Goal: Task Accomplishment & Management: Manage account settings

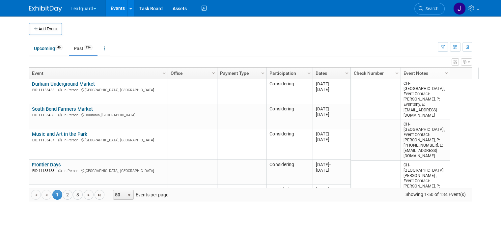
click at [155, 46] on ul "Upcoming 46 Past 134 All Events 180 Past and Upcoming Grouped Annually Events g…" at bounding box center [233, 49] width 409 height 15
click at [47, 46] on link "Upcoming 46" at bounding box center [48, 48] width 39 height 13
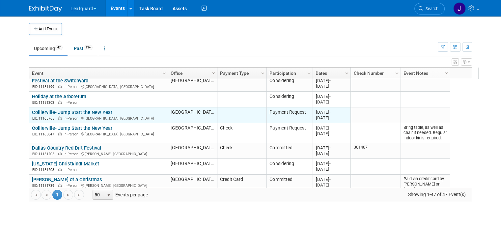
scroll to position [435, 0]
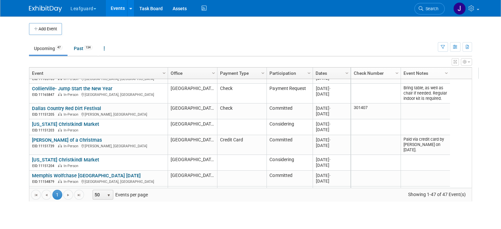
click at [161, 73] on span "Column Settings" at bounding box center [163, 73] width 5 height 5
click at [78, 40] on td "Upcoming 47 Past 134 All Events 181 Past and Upcoming Grouped Annually Events g…" at bounding box center [233, 45] width 409 height 21
drag, startPoint x: 74, startPoint y: 49, endPoint x: 91, endPoint y: 57, distance: 18.3
click at [74, 49] on link "Past 134" at bounding box center [83, 48] width 29 height 13
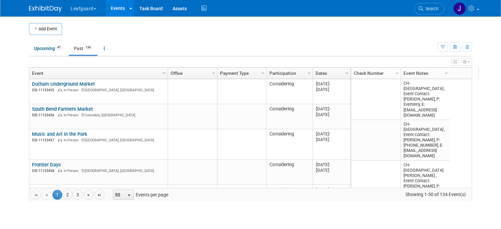
click at [161, 71] on span "Column Settings" at bounding box center [163, 73] width 5 height 5
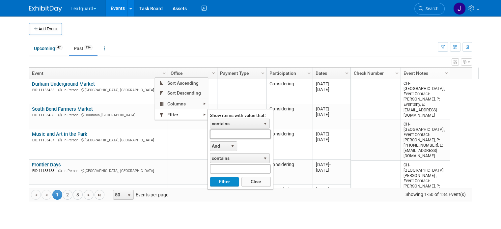
click at [224, 131] on input "text" at bounding box center [240, 135] width 61 height 10
click at [226, 187] on form "Show items with value that: contains select contains Home Show And select And O…" at bounding box center [240, 148] width 65 height 79
click at [229, 184] on button "Filter" at bounding box center [224, 182] width 29 height 10
type input "Home Show"
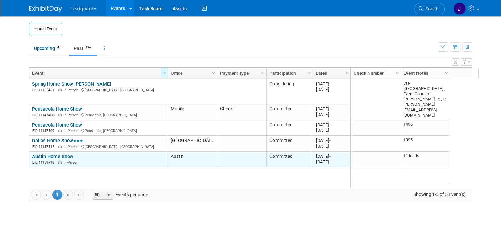
click at [51, 156] on link "Austin Home Show" at bounding box center [53, 157] width 42 height 6
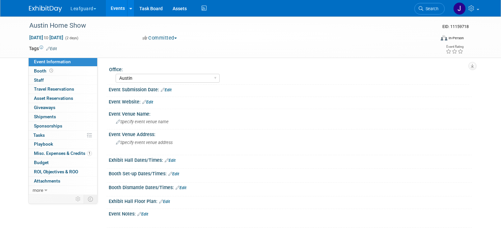
select select "Austin"
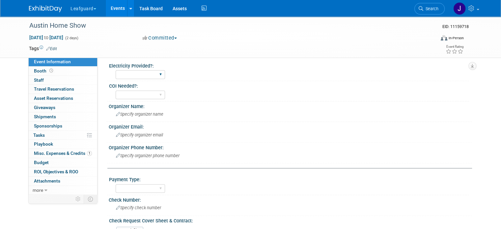
scroll to position [176, 0]
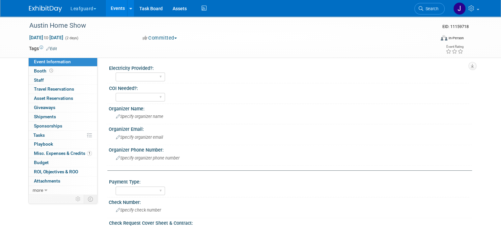
click at [46, 6] on img at bounding box center [45, 9] width 33 height 7
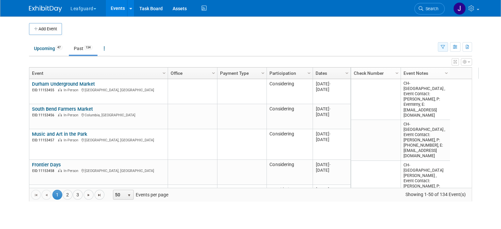
click at [445, 47] on icon "button" at bounding box center [443, 47] width 4 height 4
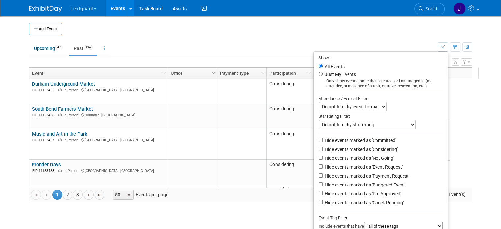
click at [344, 177] on label "Hide events marked as 'Payment Request'" at bounding box center [367, 176] width 86 height 7
click at [323, 177] on input "Hide events marked as 'Payment Request'" at bounding box center [321, 175] width 4 height 4
checkbox input "true"
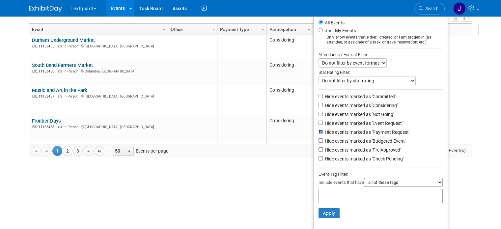
scroll to position [46, 0]
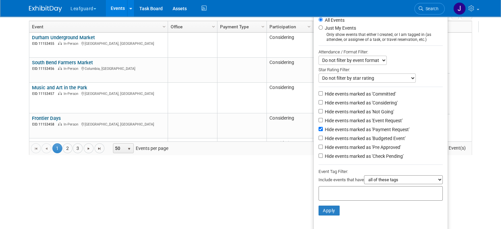
click at [356, 92] on label "Hide events marked as 'Committed'" at bounding box center [360, 94] width 73 height 7
click at [323, 92] on input "Hide events marked as 'Committed'" at bounding box center [321, 93] width 4 height 4
checkbox input "true"
click at [354, 100] on label "Hide events marked as 'Considering'" at bounding box center [361, 103] width 74 height 7
click at [323, 100] on input "Hide events marked as 'Considering'" at bounding box center [321, 102] width 4 height 4
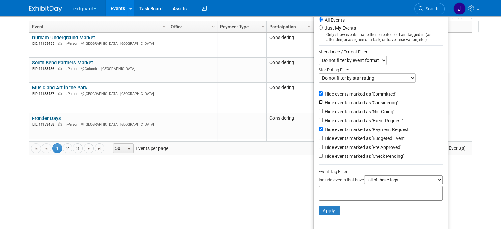
checkbox input "true"
click at [350, 109] on label "Hide events marked as 'Not Going'" at bounding box center [359, 111] width 71 height 7
click at [323, 109] on input "Hide events marked as 'Not Going'" at bounding box center [321, 111] width 4 height 4
checkbox input "true"
click at [350, 117] on label "Hide events marked as 'Event Request'" at bounding box center [363, 120] width 79 height 7
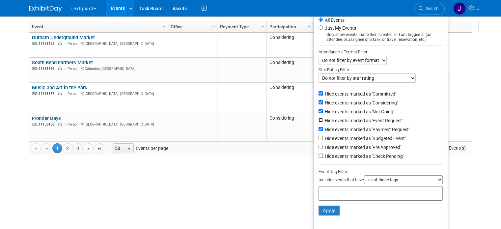
click at [323, 118] on input "Hide events marked as 'Event Request'" at bounding box center [321, 120] width 4 height 4
checkbox input "true"
click at [347, 126] on label "Hide events marked as 'Payment Request'" at bounding box center [367, 129] width 86 height 7
click at [323, 127] on input "Hide events marked as 'Payment Request'" at bounding box center [321, 129] width 4 height 4
checkbox input "false"
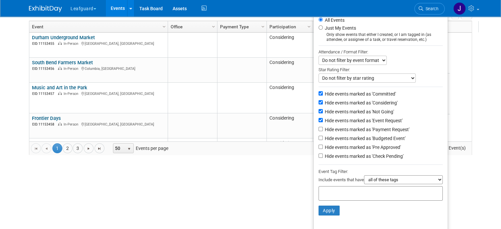
click at [344, 137] on label "Hide events marked as 'Budgeted Event'" at bounding box center [365, 138] width 82 height 7
click at [323, 137] on input "Hide events marked as 'Budgeted Event'" at bounding box center [321, 138] width 4 height 4
checkbox input "true"
click at [342, 145] on label "Hide events marked as 'Pre Approved'" at bounding box center [362, 147] width 77 height 7
click at [323, 145] on input "Hide events marked as 'Pre Approved'" at bounding box center [321, 147] width 4 height 4
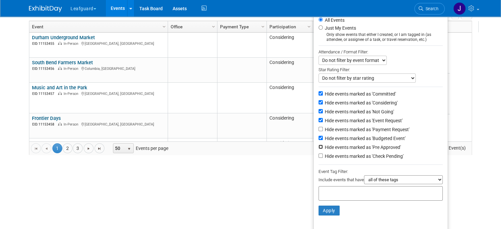
checkbox input "true"
click at [340, 154] on label "Hide events marked as 'Check Pending'" at bounding box center [364, 156] width 80 height 7
click at [323, 154] on input "Hide events marked as 'Check Pending'" at bounding box center [321, 156] width 4 height 4
checkbox input "true"
click at [335, 209] on button "Apply" at bounding box center [329, 211] width 21 height 10
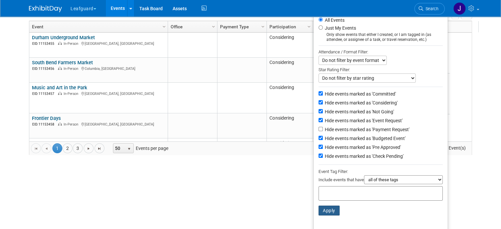
scroll to position [0, 0]
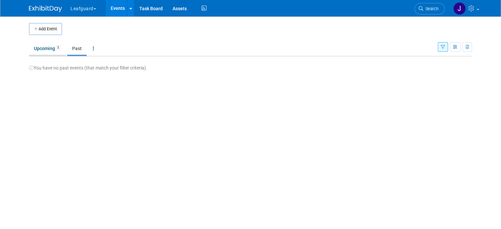
click at [44, 49] on link "Upcoming 2" at bounding box center [47, 48] width 37 height 13
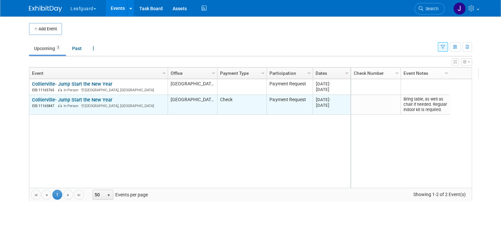
click at [93, 95] on td "Collierville- Jump Start the New Year [GEOGRAPHIC_DATA]- Jump Start the New Yea…" at bounding box center [98, 105] width 138 height 20
click at [93, 97] on link "Collierville- Jump Start the New Year" at bounding box center [72, 100] width 80 height 6
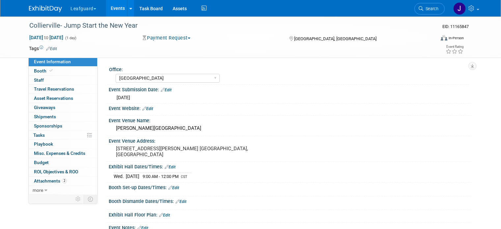
select select "[GEOGRAPHIC_DATA]"
select select "Yes"
select select "No"
select select "Check"
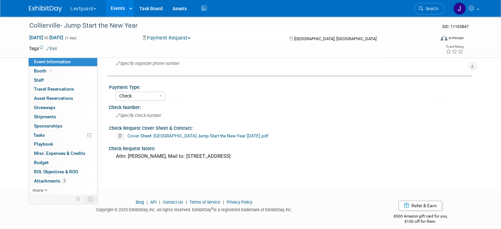
scroll to position [294, 0]
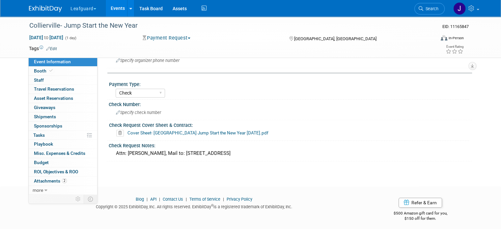
click at [157, 130] on link "Cover Sheet- [GEOGRAPHIC_DATA] Jump Start the New Year [DATE].pdf" at bounding box center [198, 132] width 141 height 5
click at [38, 4] on link at bounding box center [49, 5] width 41 height 5
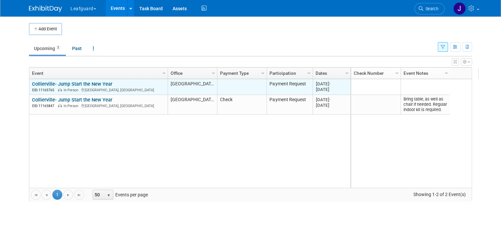
click at [73, 81] on link "Collierville- Jump Start the New Year" at bounding box center [72, 84] width 80 height 6
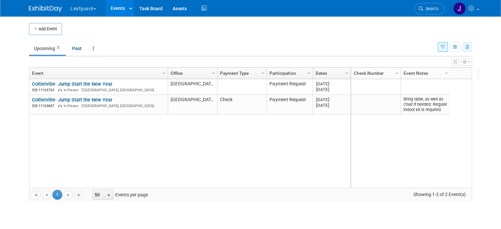
click at [470, 45] on icon "button" at bounding box center [468, 47] width 4 height 4
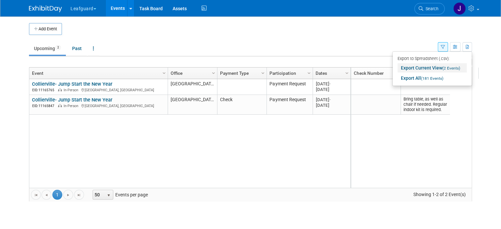
click at [447, 69] on link "Export Current View (2 Events)" at bounding box center [432, 67] width 69 height 9
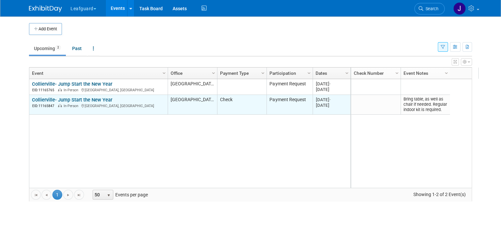
click at [56, 97] on link "Collierville- Jump Start the New Year" at bounding box center [72, 100] width 80 height 6
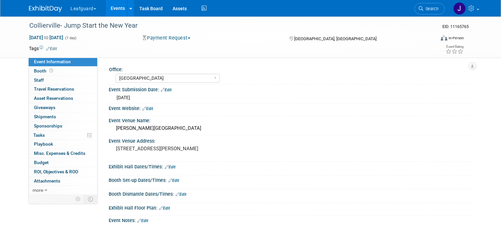
select select "[GEOGRAPHIC_DATA]"
select select "Yes"
select select "No"
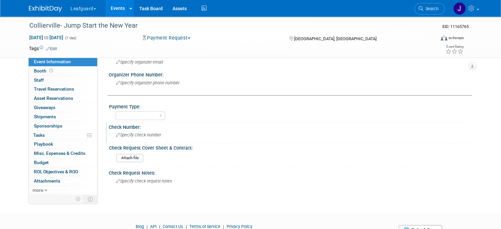
scroll to position [285, 0]
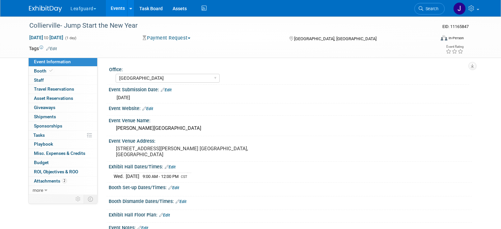
select select "[GEOGRAPHIC_DATA]"
select select "Yes"
select select "No"
select select "Check"
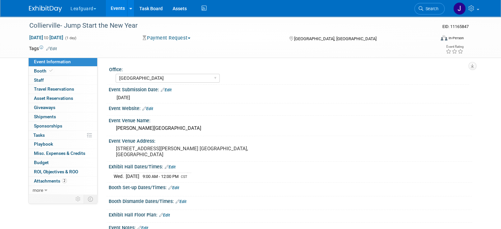
click at [167, 35] on button "Payment Request" at bounding box center [166, 38] width 53 height 7
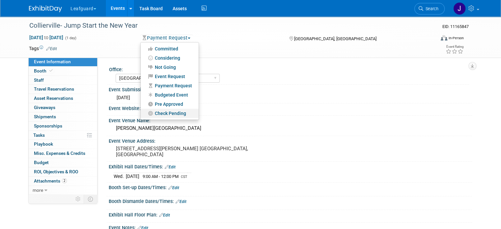
click at [170, 113] on link "Check Pending" at bounding box center [170, 113] width 58 height 9
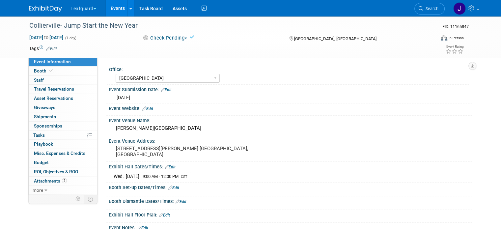
click at [44, 10] on img at bounding box center [45, 9] width 33 height 7
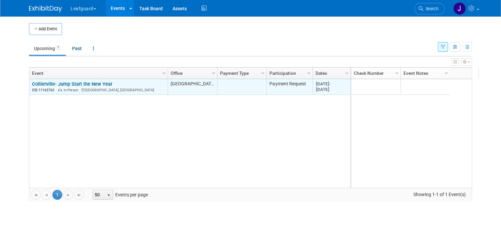
click at [94, 81] on link "Collierville- Jump Start the New Year" at bounding box center [72, 84] width 80 height 6
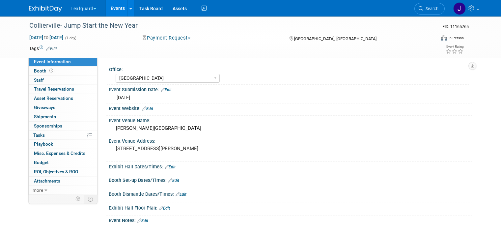
select select "[GEOGRAPHIC_DATA]"
select select "Yes"
select select "No"
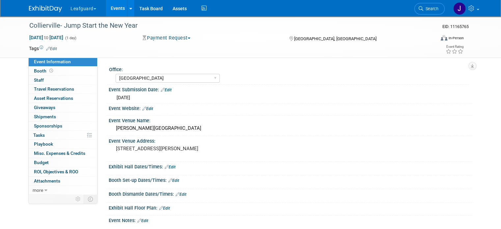
click at [162, 38] on button "Payment Request" at bounding box center [166, 38] width 53 height 7
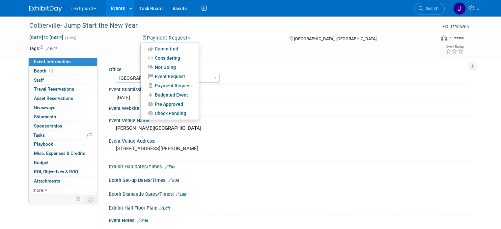
click at [265, 62] on div "Office: Albany Arkansas Austin Birmingham Charlotte Chicago Cleveland Colorado …" at bounding box center [285, 125] width 375 height 137
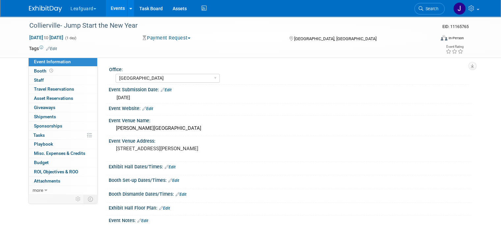
click at [172, 36] on button "Payment Request" at bounding box center [166, 38] width 53 height 7
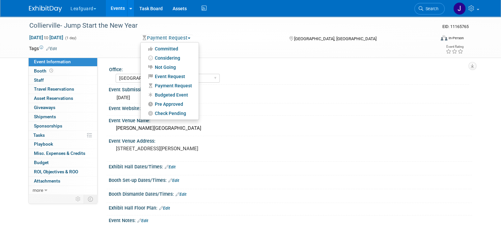
click at [172, 36] on button "Payment Request" at bounding box center [166, 38] width 53 height 7
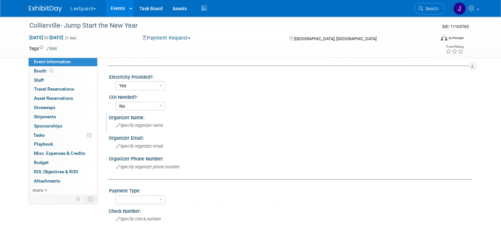
scroll to position [242, 0]
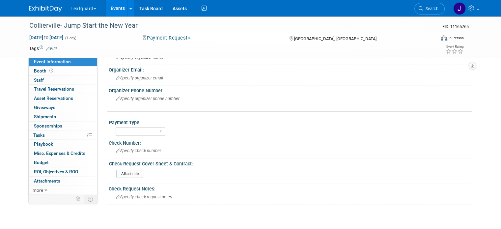
click at [47, 5] on link at bounding box center [49, 5] width 41 height 5
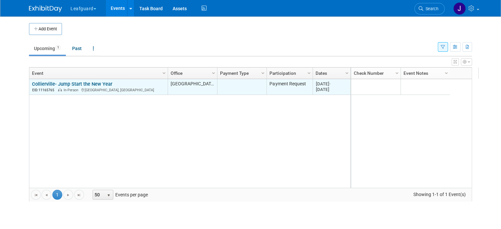
click at [86, 79] on td "Collierville- Jump Start the New Year [GEOGRAPHIC_DATA]- Jump Start the New Yea…" at bounding box center [98, 87] width 138 height 16
click at [86, 81] on link "Collierville- Jump Start the New Year" at bounding box center [72, 84] width 80 height 6
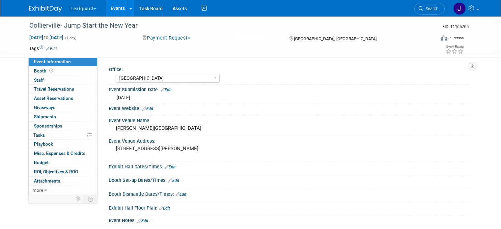
select select "[GEOGRAPHIC_DATA]"
select select "Yes"
select select "No"
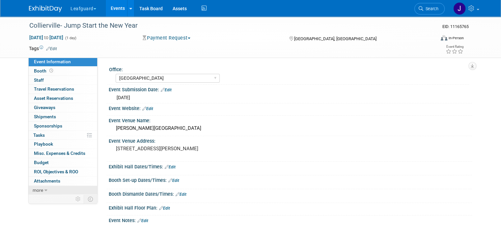
click at [36, 192] on span "more" at bounding box center [38, 190] width 11 height 5
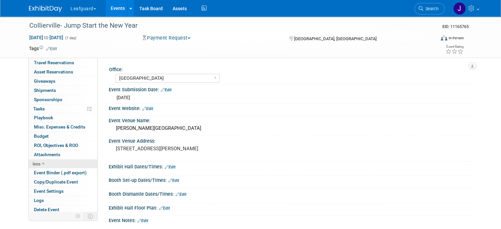
scroll to position [27, 0]
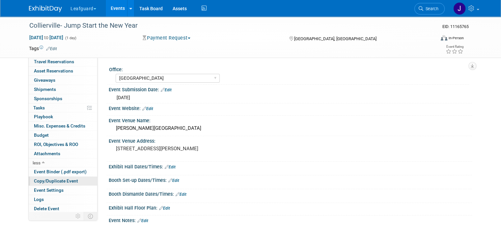
click at [57, 179] on span "Copy/Duplicate Event" at bounding box center [56, 180] width 44 height 5
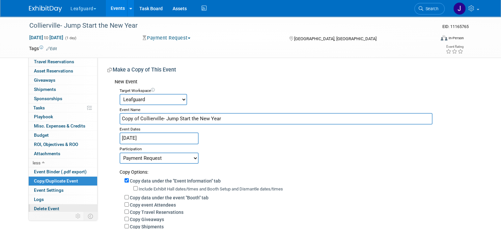
click at [42, 208] on span "Delete Event" at bounding box center [46, 208] width 25 height 5
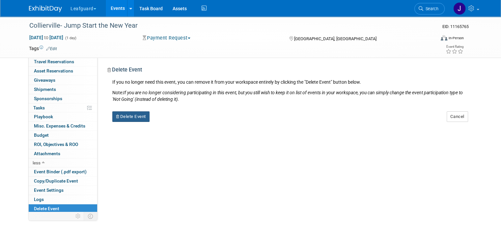
click at [139, 118] on button "Delete Event" at bounding box center [130, 116] width 37 height 11
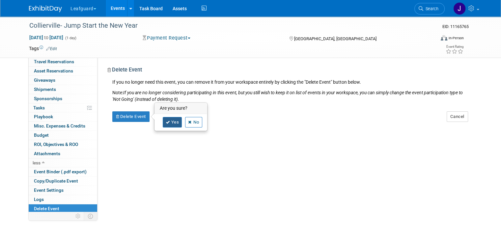
click at [169, 121] on link "Yes" at bounding box center [172, 122] width 19 height 11
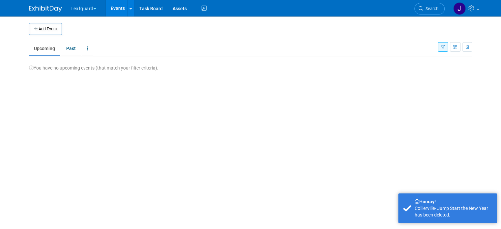
click at [446, 46] on button "button" at bounding box center [443, 47] width 10 height 10
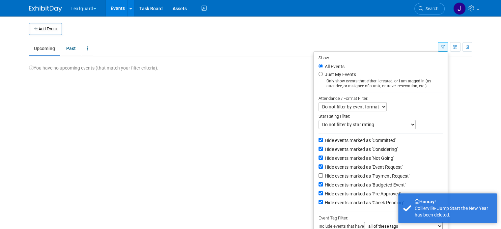
click at [364, 177] on label "Hide events marked as 'Payment Request'" at bounding box center [367, 176] width 86 height 7
click at [323, 177] on input "Hide events marked as 'Payment Request'" at bounding box center [321, 175] width 4 height 4
checkbox input "true"
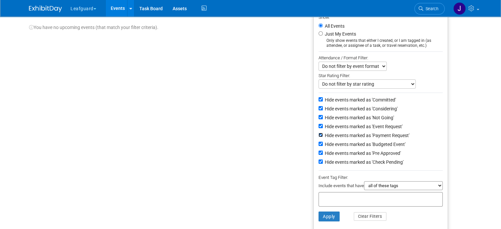
scroll to position [44, 0]
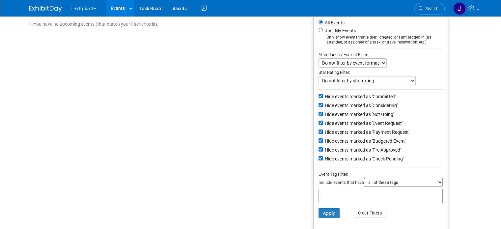
click at [357, 159] on label "Hide events marked as 'Check Pending'" at bounding box center [364, 159] width 80 height 7
click at [323, 159] on input "Hide events marked as 'Check Pending'" at bounding box center [321, 158] width 4 height 4
checkbox input "false"
click at [76, 5] on button "Leafguard" at bounding box center [87, 7] width 35 height 15
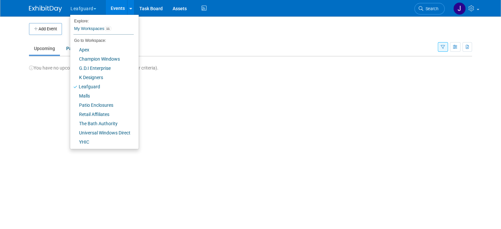
click at [78, 11] on button "Leafguard" at bounding box center [87, 7] width 35 height 15
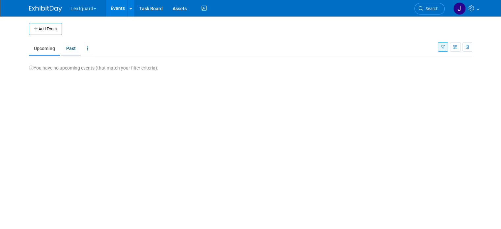
click at [65, 48] on link "Past" at bounding box center [70, 48] width 19 height 13
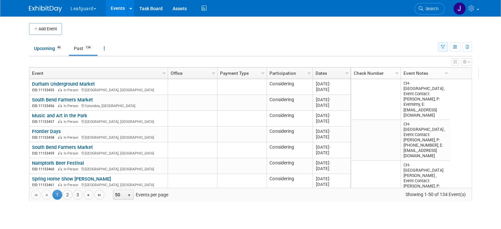
click at [448, 49] on button "button" at bounding box center [443, 47] width 10 height 10
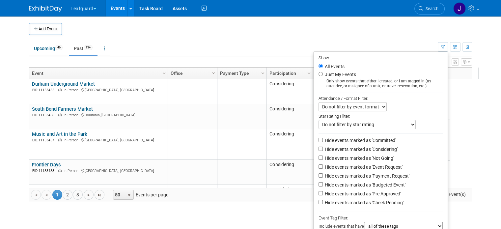
click at [351, 149] on label "Hide events marked as 'Considering'" at bounding box center [361, 149] width 74 height 7
click at [323, 149] on input "Hide events marked as 'Considering'" at bounding box center [321, 149] width 4 height 4
click at [350, 147] on label "Hide events marked as 'Considering'" at bounding box center [361, 149] width 74 height 7
click at [323, 147] on input "Hide events marked as 'Considering'" at bounding box center [321, 149] width 4 height 4
checkbox input "false"
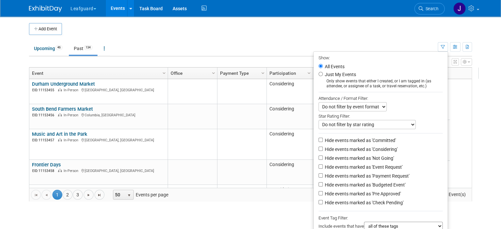
click at [350, 141] on label "Hide events marked as 'Committed'" at bounding box center [360, 140] width 73 height 7
click at [323, 141] on input "Hide events marked as 'Committed'" at bounding box center [321, 140] width 4 height 4
checkbox input "true"
click at [347, 157] on label "Hide events marked as 'Not Going'" at bounding box center [359, 158] width 71 height 7
click at [323, 157] on input "Hide events marked as 'Not Going'" at bounding box center [321, 158] width 4 height 4
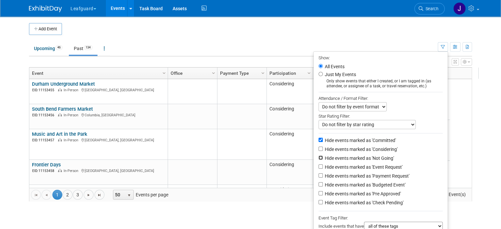
checkbox input "true"
click at [344, 166] on label "Hide events marked as 'Event Request'" at bounding box center [363, 167] width 79 height 7
click at [323, 166] on input "Hide events marked as 'Event Request'" at bounding box center [321, 166] width 4 height 4
checkbox input "true"
click at [345, 176] on label "Hide events marked as 'Payment Request'" at bounding box center [367, 176] width 86 height 7
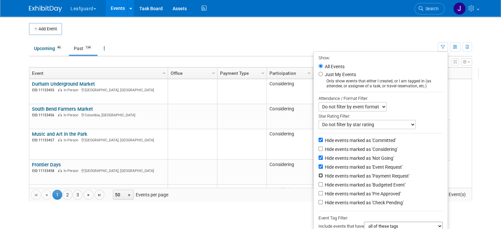
click at [323, 176] on input "Hide events marked as 'Payment Request'" at bounding box center [321, 175] width 4 height 4
checkbox input "true"
click at [344, 184] on label "Hide events marked as 'Budgeted Event'" at bounding box center [365, 185] width 82 height 7
click at [323, 184] on input "Hide events marked as 'Budgeted Event'" at bounding box center [321, 184] width 4 height 4
checkbox input "true"
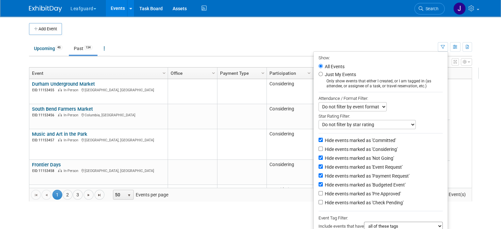
click at [344, 195] on label "Hide events marked as 'Pre Approved'" at bounding box center [362, 193] width 77 height 7
click at [323, 195] on input "Hide events marked as 'Pre Approved'" at bounding box center [321, 193] width 4 height 4
checkbox input "true"
click at [345, 203] on label "Hide events marked as 'Check Pending'" at bounding box center [364, 202] width 80 height 7
click at [323, 203] on input "Hide events marked as 'Check Pending'" at bounding box center [321, 202] width 4 height 4
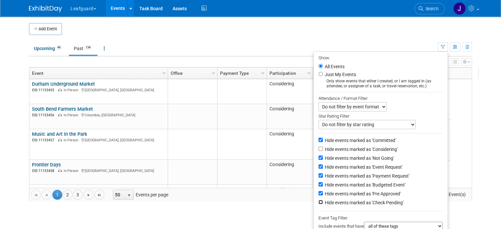
checkbox input "true"
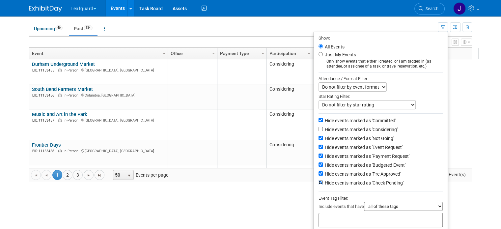
scroll to position [46, 0]
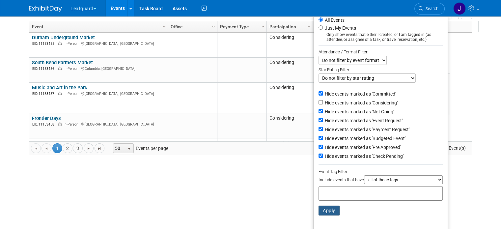
click at [336, 207] on button "Apply" at bounding box center [329, 211] width 21 height 10
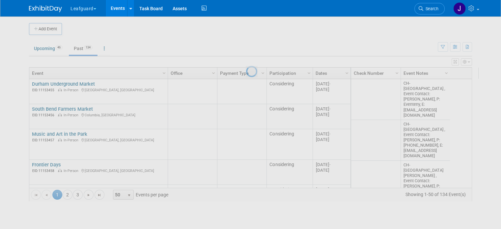
scroll to position [0, 0]
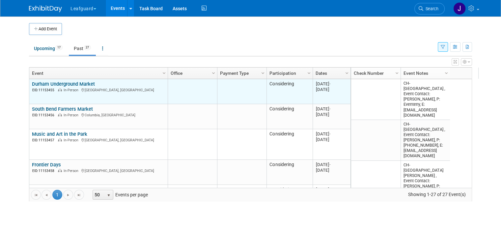
click at [69, 86] on link "Durham Underground Market" at bounding box center [63, 84] width 63 height 6
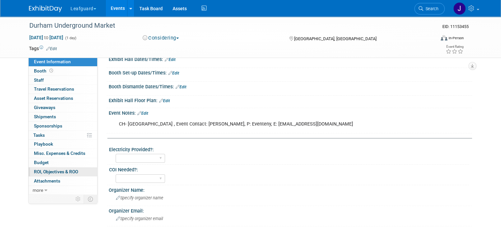
scroll to position [132, 0]
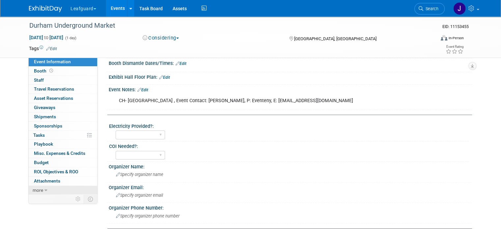
click at [44, 190] on icon at bounding box center [45, 190] width 3 height 5
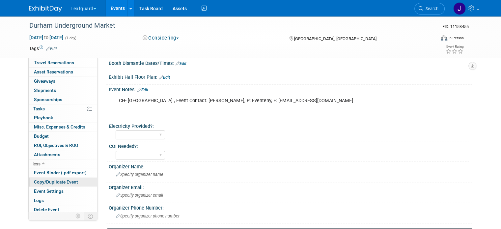
scroll to position [27, 0]
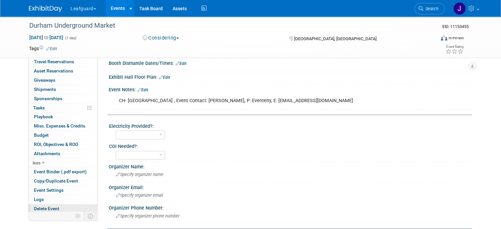
click at [49, 206] on span "Delete Event" at bounding box center [46, 208] width 25 height 5
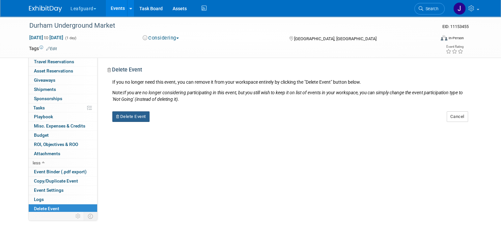
click at [135, 118] on button "Delete Event" at bounding box center [130, 116] width 37 height 11
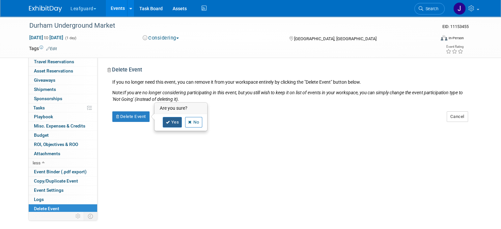
click at [170, 120] on link "Yes" at bounding box center [172, 122] width 19 height 11
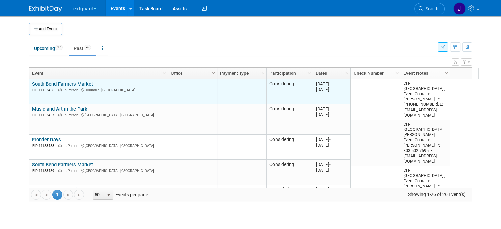
click at [78, 85] on link "South Bend Farmers Market" at bounding box center [62, 84] width 61 height 6
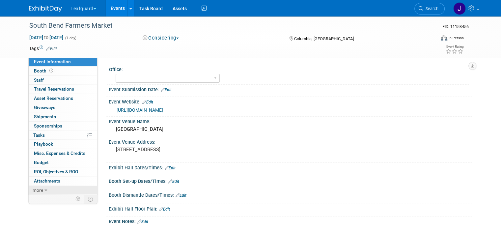
click at [37, 190] on span "more" at bounding box center [38, 190] width 11 height 5
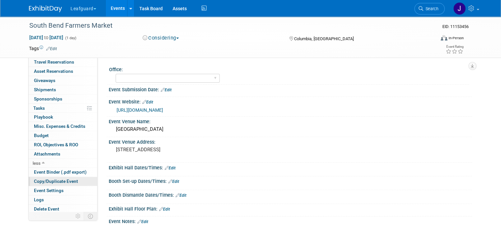
scroll to position [27, 0]
drag, startPoint x: 48, startPoint y: 206, endPoint x: 72, endPoint y: 185, distance: 31.7
click at [48, 206] on span "Delete Event" at bounding box center [46, 208] width 25 height 5
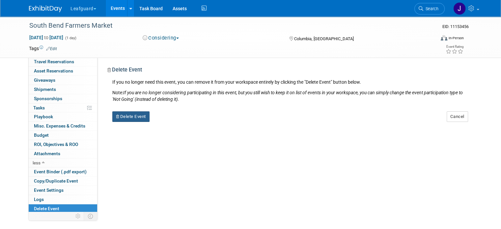
click at [131, 118] on button "Delete Event" at bounding box center [130, 116] width 37 height 11
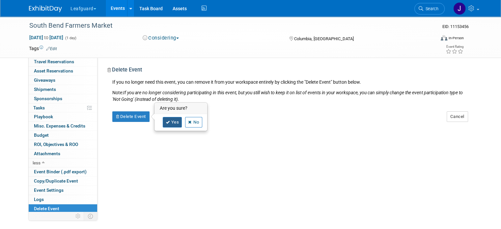
click at [166, 119] on link "Yes" at bounding box center [172, 122] width 19 height 11
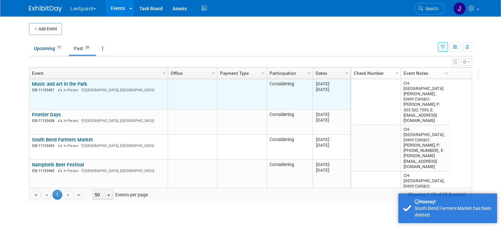
click at [49, 82] on link "Music and Art in the Park" at bounding box center [59, 84] width 55 height 6
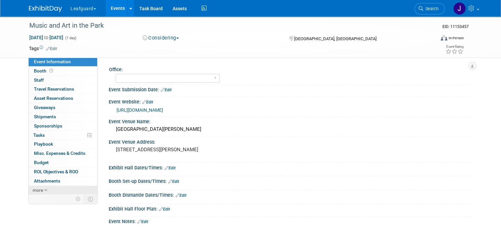
click at [37, 190] on span "more" at bounding box center [38, 190] width 11 height 5
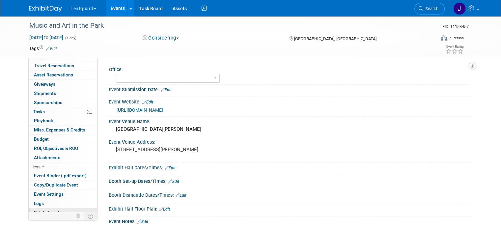
scroll to position [27, 0]
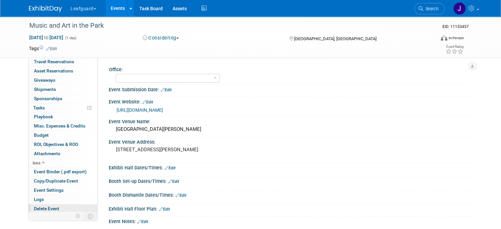
click at [53, 206] on span "Delete Event" at bounding box center [46, 208] width 25 height 5
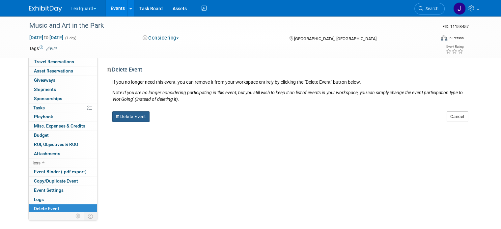
click at [127, 120] on button "Delete Event" at bounding box center [130, 116] width 37 height 11
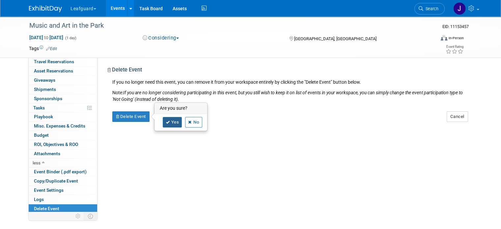
click at [172, 124] on link "Yes" at bounding box center [172, 122] width 19 height 11
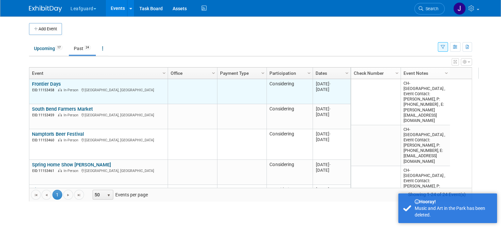
click at [49, 82] on link "Frontier Days" at bounding box center [46, 84] width 29 height 6
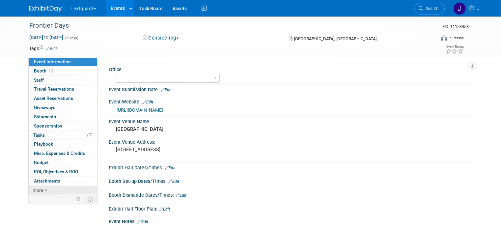
click at [42, 189] on link "more" at bounding box center [63, 190] width 69 height 9
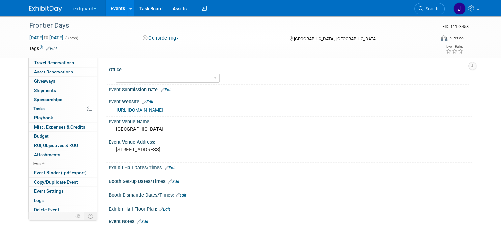
scroll to position [27, 0]
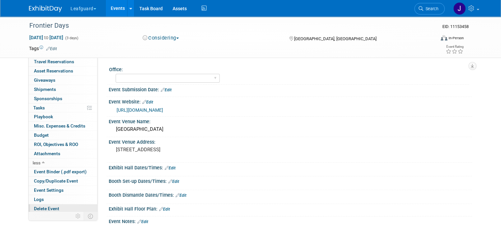
click at [55, 211] on link "Delete Event" at bounding box center [63, 208] width 69 height 9
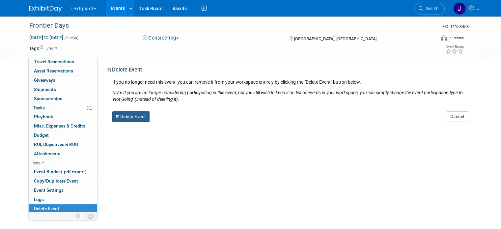
click at [132, 118] on button "Delete Event" at bounding box center [130, 116] width 37 height 11
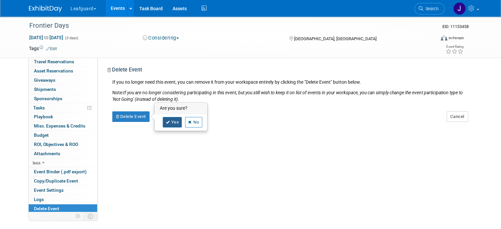
click at [166, 121] on icon at bounding box center [168, 123] width 4 height 4
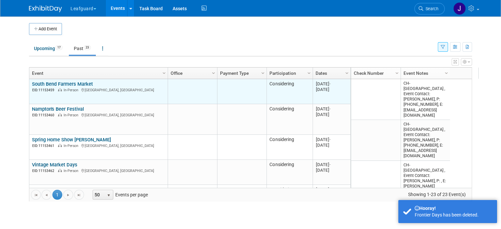
click at [55, 84] on link "South Bend Farmers Market" at bounding box center [62, 84] width 61 height 6
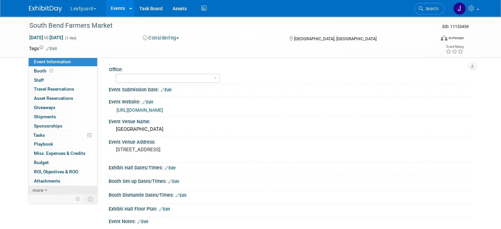
click at [35, 191] on span "more" at bounding box center [38, 190] width 11 height 5
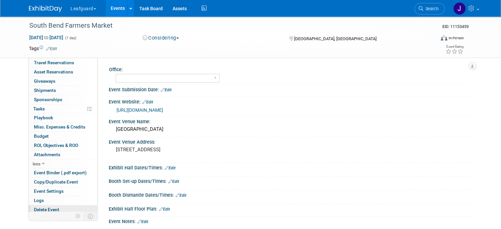
scroll to position [27, 0]
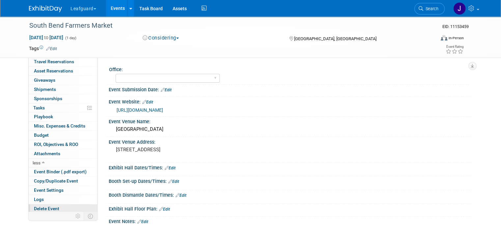
click at [56, 207] on link "Delete Event" at bounding box center [63, 208] width 69 height 9
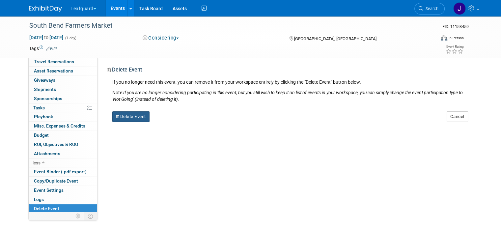
click at [131, 117] on button "Delete Event" at bounding box center [130, 116] width 37 height 11
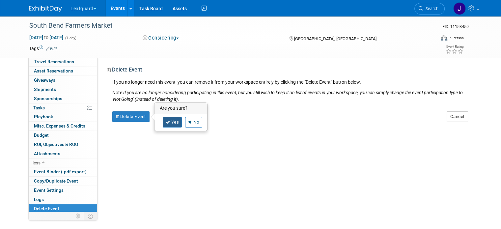
click at [166, 122] on icon at bounding box center [168, 123] width 4 height 4
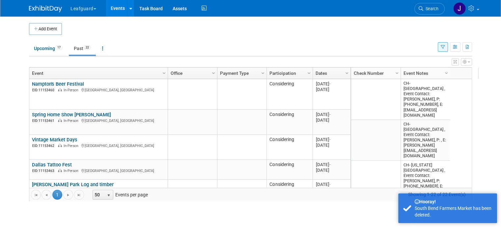
click at [59, 81] on link "Nampton's Beer Festival" at bounding box center [58, 84] width 52 height 6
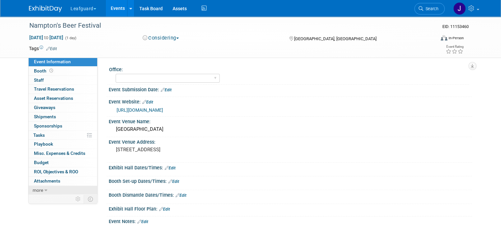
click at [44, 189] on icon at bounding box center [45, 190] width 3 height 5
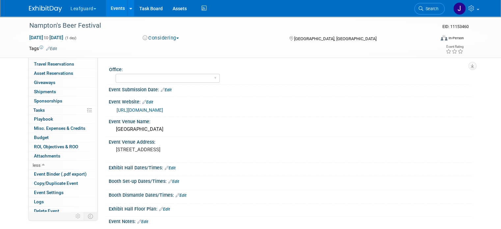
scroll to position [27, 0]
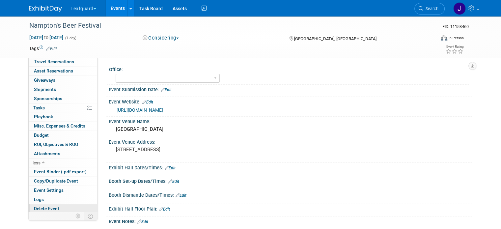
click at [51, 203] on link "Logs" at bounding box center [63, 199] width 69 height 9
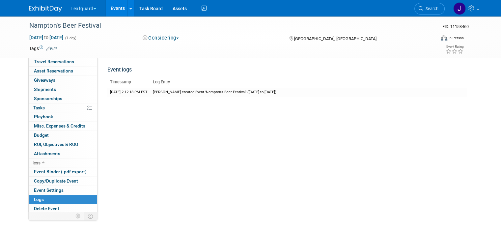
drag, startPoint x: 52, startPoint y: 204, endPoint x: 55, endPoint y: 201, distance: 4.4
click at [52, 205] on link "Delete Event" at bounding box center [63, 208] width 69 height 9
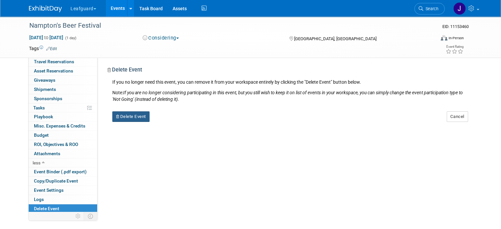
click at [119, 117] on button "Delete Event" at bounding box center [130, 116] width 37 height 11
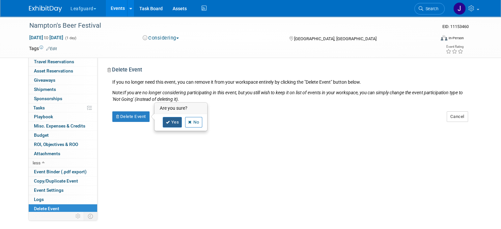
click at [166, 121] on icon at bounding box center [168, 123] width 4 height 4
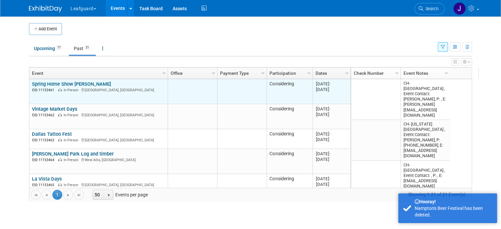
click at [47, 81] on link "Spring Home Show Dalton" at bounding box center [71, 84] width 79 height 6
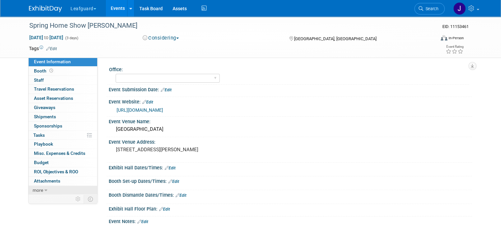
click at [44, 189] on link "more" at bounding box center [63, 190] width 69 height 9
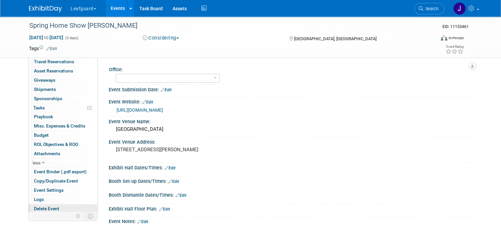
click at [50, 206] on span "Delete Event" at bounding box center [46, 208] width 25 height 5
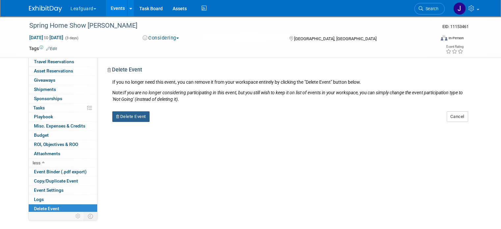
click at [115, 121] on button "Delete Event" at bounding box center [130, 116] width 37 height 11
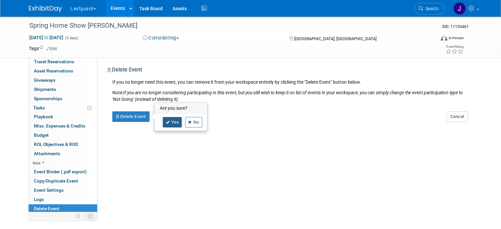
click at [170, 120] on link "Yes" at bounding box center [172, 122] width 19 height 11
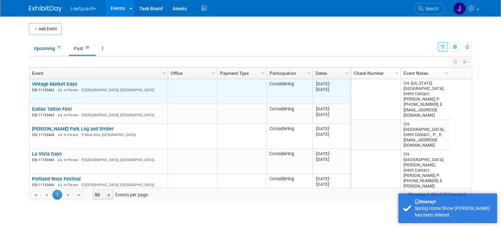
click at [58, 84] on link "Vintage Market Days" at bounding box center [54, 84] width 45 height 6
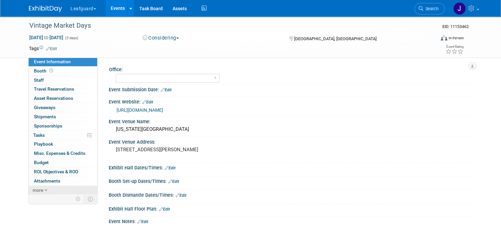
click at [38, 190] on link "more" at bounding box center [63, 190] width 69 height 9
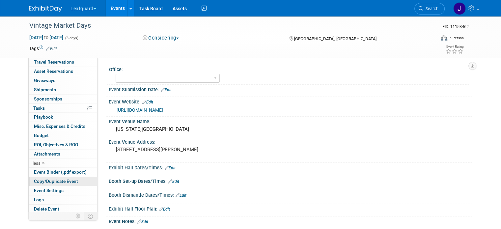
scroll to position [27, 0]
click at [45, 207] on span "Delete Event" at bounding box center [46, 208] width 25 height 5
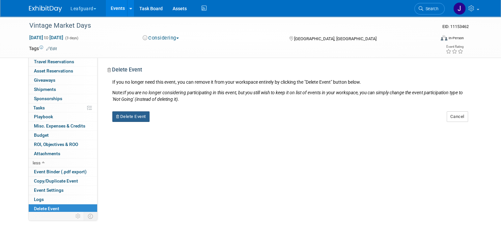
click at [129, 117] on button "Delete Event" at bounding box center [130, 116] width 37 height 11
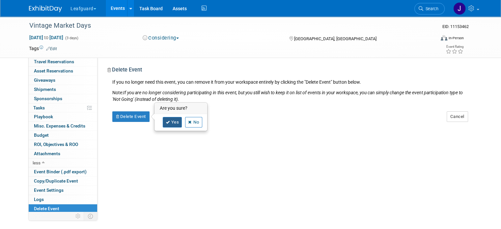
click at [166, 123] on link "Yes" at bounding box center [172, 122] width 19 height 11
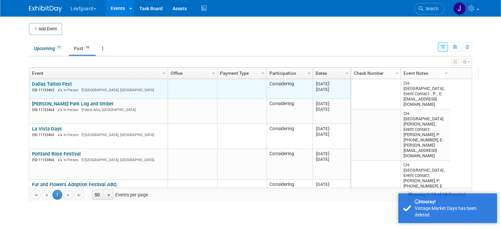
click at [56, 84] on link "Dallas Tattoo Fest" at bounding box center [52, 84] width 40 height 6
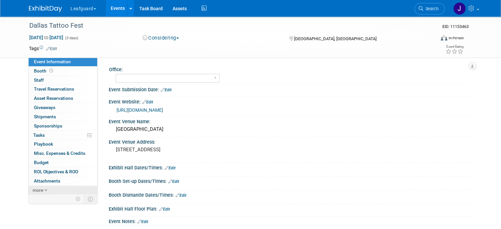
click at [42, 192] on link "more" at bounding box center [63, 190] width 69 height 9
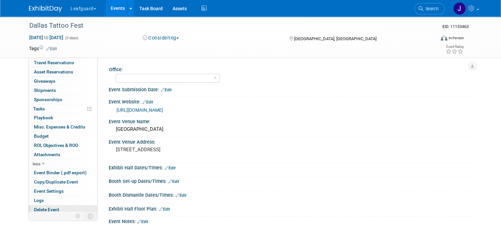
scroll to position [27, 0]
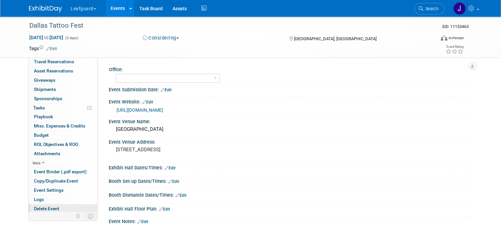
click at [59, 205] on link "Delete Event" at bounding box center [63, 208] width 69 height 9
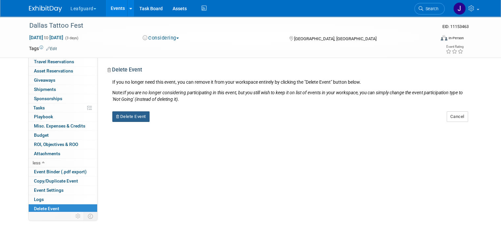
click at [132, 115] on button "Delete Event" at bounding box center [130, 116] width 37 height 11
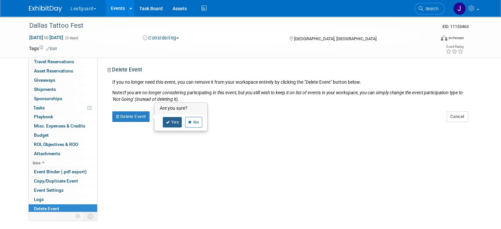
click at [163, 121] on link "Yes" at bounding box center [172, 122] width 19 height 11
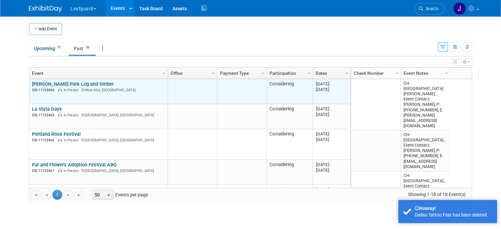
click at [49, 82] on link "Estes Park Log and timber" at bounding box center [73, 84] width 82 height 6
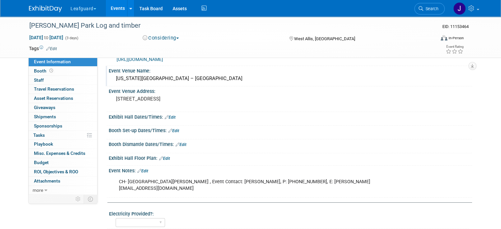
scroll to position [154, 0]
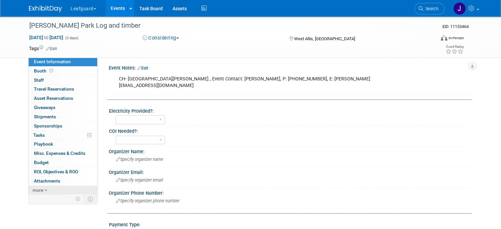
click at [33, 189] on span "more" at bounding box center [38, 190] width 11 height 5
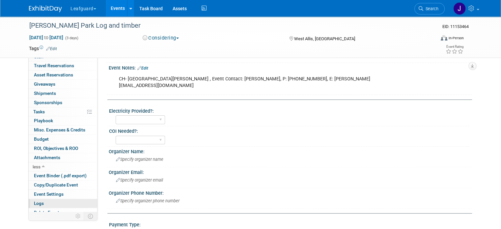
scroll to position [27, 0]
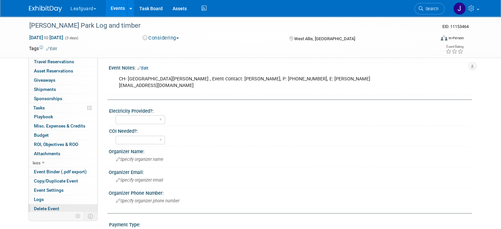
click at [47, 206] on span "Delete Event" at bounding box center [46, 208] width 25 height 5
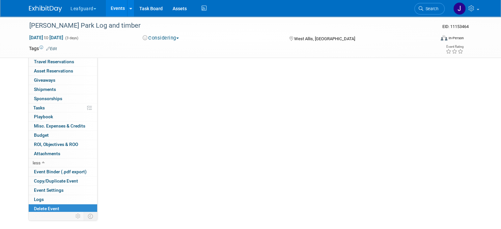
scroll to position [0, 0]
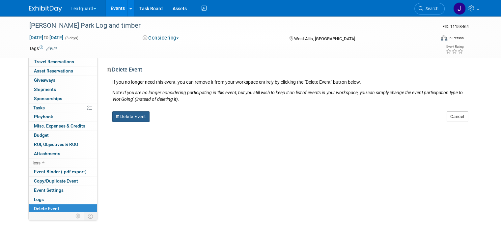
click at [138, 115] on button "Delete Event" at bounding box center [130, 116] width 37 height 11
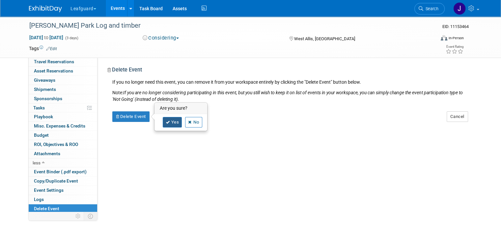
click at [163, 122] on link "Yes" at bounding box center [172, 122] width 19 height 11
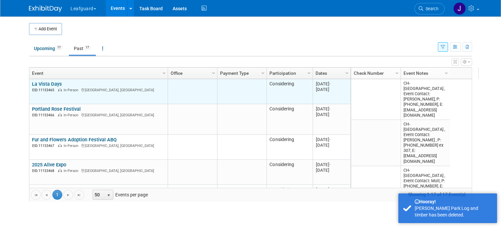
click at [51, 86] on link "La Vista Days" at bounding box center [47, 84] width 30 height 6
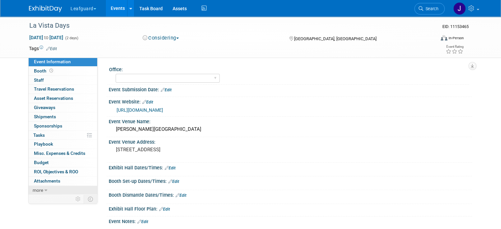
click at [37, 188] on span "more" at bounding box center [38, 190] width 11 height 5
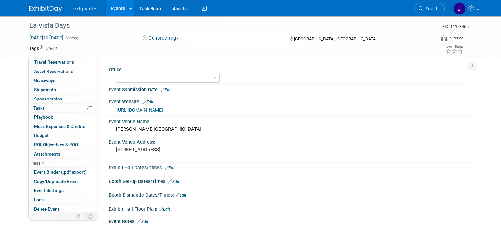
scroll to position [27, 0]
click at [45, 208] on span "Delete Event" at bounding box center [46, 208] width 25 height 5
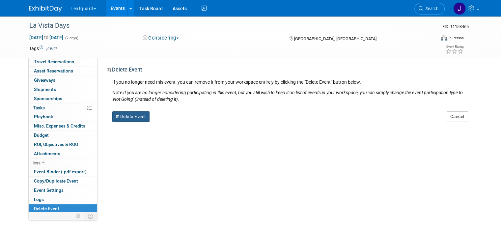
click at [129, 115] on button "Delete Event" at bounding box center [130, 116] width 37 height 11
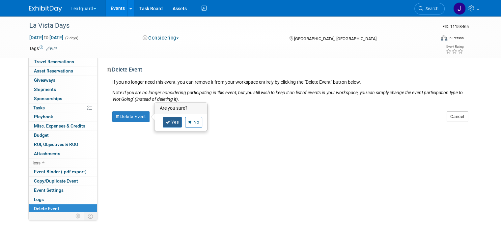
click at [171, 124] on link "Yes" at bounding box center [172, 122] width 19 height 11
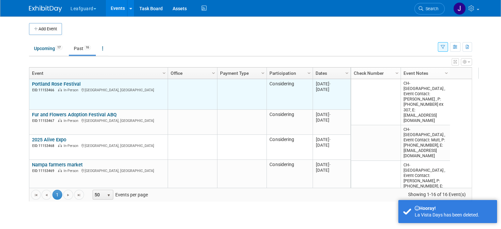
click at [52, 83] on link "Portland Rose Festival" at bounding box center [56, 84] width 49 height 6
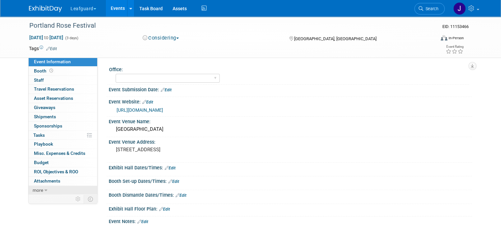
click at [33, 189] on span "more" at bounding box center [38, 190] width 11 height 5
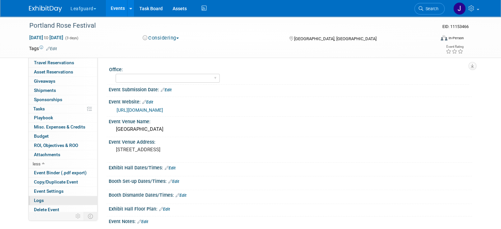
scroll to position [27, 0]
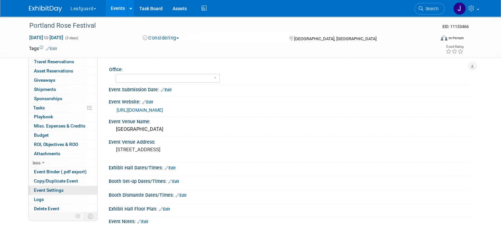
drag, startPoint x: 47, startPoint y: 206, endPoint x: 62, endPoint y: 188, distance: 22.9
click at [47, 206] on span "Delete Event" at bounding box center [46, 208] width 25 height 5
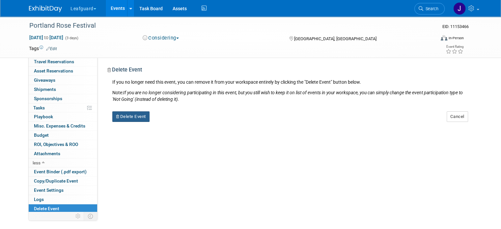
click at [129, 117] on button "Delete Event" at bounding box center [130, 116] width 37 height 11
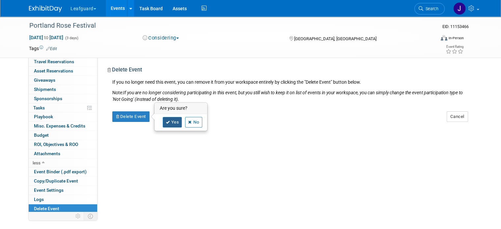
click at [163, 121] on link "Yes" at bounding box center [172, 122] width 19 height 11
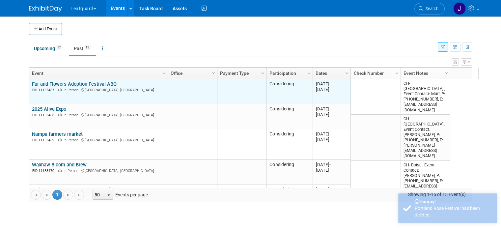
click at [55, 81] on link "Fur and Flowers Adoption Festival ABQ" at bounding box center [74, 84] width 85 height 6
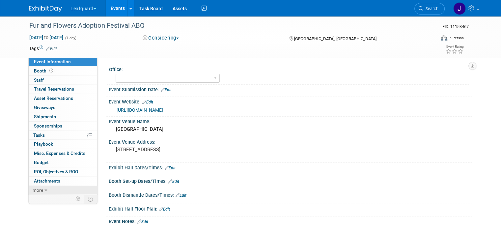
click at [38, 186] on link "more" at bounding box center [63, 190] width 69 height 9
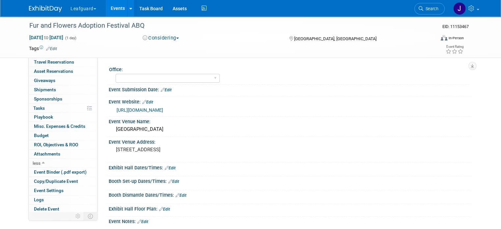
scroll to position [27, 0]
click at [48, 208] on span "Delete Event" at bounding box center [46, 208] width 25 height 5
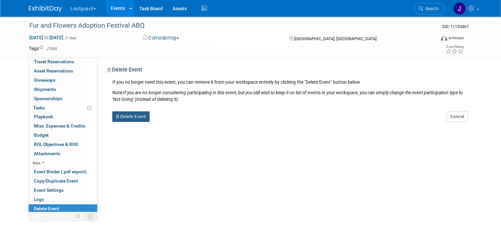
click at [131, 120] on button "Delete Event" at bounding box center [130, 116] width 37 height 11
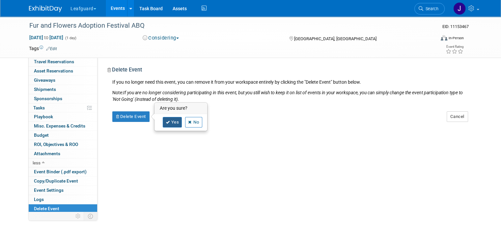
click at [163, 124] on link "Yes" at bounding box center [172, 122] width 19 height 11
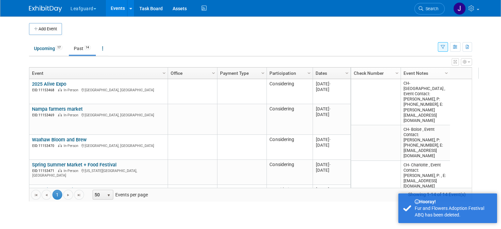
click at [48, 81] on link "2025 Alive Expo" at bounding box center [49, 84] width 34 height 6
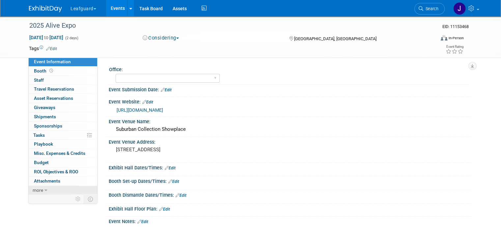
click at [36, 188] on span "more" at bounding box center [38, 190] width 11 height 5
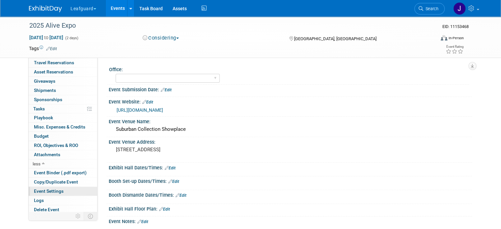
scroll to position [27, 0]
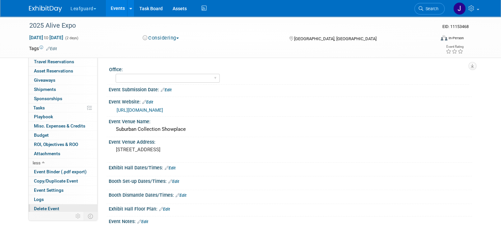
click at [48, 208] on span "Delete Event" at bounding box center [46, 208] width 25 height 5
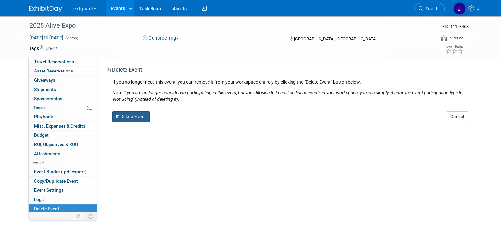
click at [121, 122] on div "Office: [GEOGRAPHIC_DATA] [US_STATE] [GEOGRAPHIC_DATA] [GEOGRAPHIC_DATA] [GEOGR…" at bounding box center [285, 148] width 375 height 182
click at [144, 113] on button "Delete Event" at bounding box center [130, 116] width 37 height 11
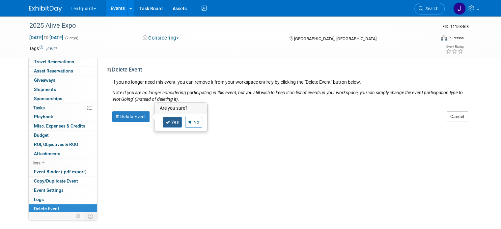
click at [166, 121] on icon at bounding box center [168, 123] width 4 height 4
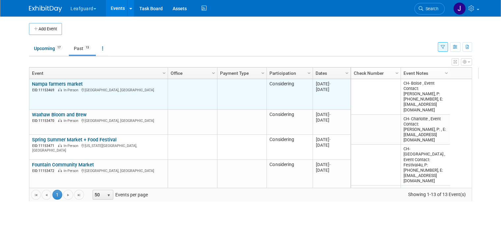
click at [62, 81] on link "Nampa farmers market" at bounding box center [57, 84] width 51 height 6
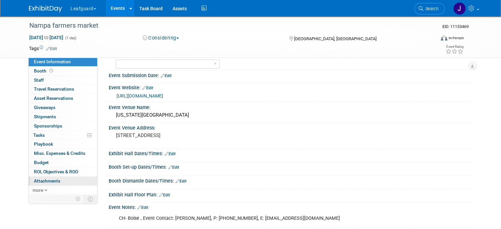
scroll to position [22, 0]
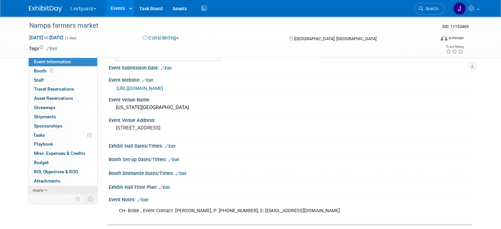
click at [36, 193] on link "more" at bounding box center [63, 190] width 69 height 9
click at [37, 189] on link "more" at bounding box center [63, 190] width 69 height 9
click at [38, 187] on link "more" at bounding box center [63, 190] width 69 height 9
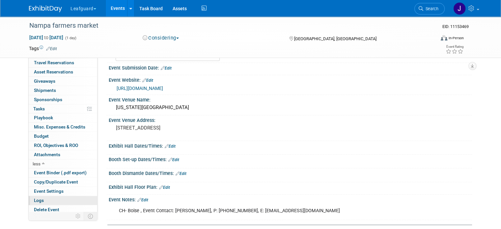
scroll to position [27, 0]
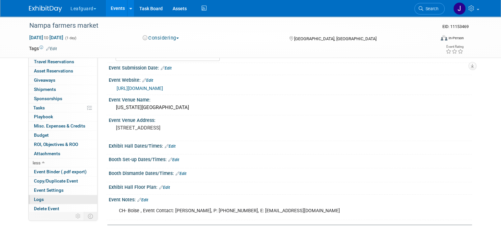
click at [41, 199] on link "Logs" at bounding box center [63, 199] width 69 height 9
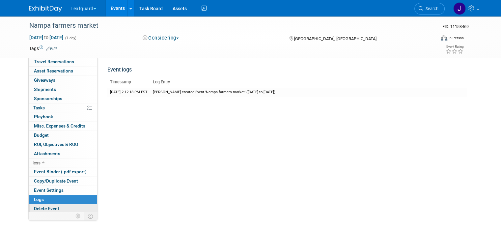
drag, startPoint x: 41, startPoint y: 199, endPoint x: 42, endPoint y: 203, distance: 4.3
click at [42, 203] on div "Event Information Event Info Booth Booth 0 Staff 0 Staff 0 Travel Reservations …" at bounding box center [62, 134] width 69 height 155
click at [42, 204] on link "Delete Event" at bounding box center [63, 208] width 69 height 9
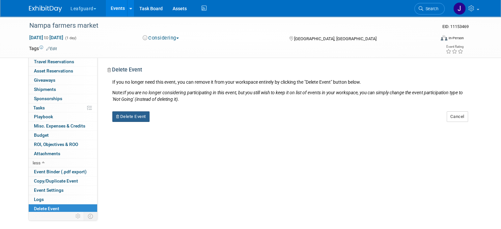
click at [133, 116] on button "Delete Event" at bounding box center [130, 116] width 37 height 11
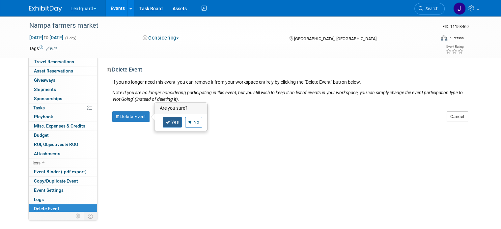
click at [167, 122] on link "Yes" at bounding box center [172, 122] width 19 height 11
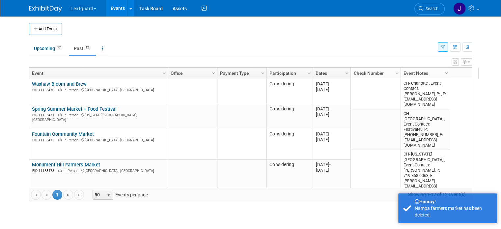
click at [67, 83] on link "Waxhaw Bloom and Brew" at bounding box center [59, 84] width 55 height 6
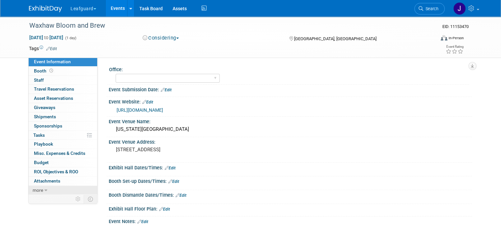
click at [41, 188] on link "more" at bounding box center [63, 190] width 69 height 9
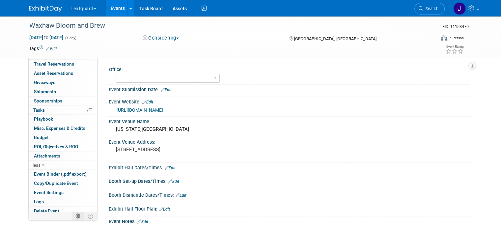
scroll to position [27, 0]
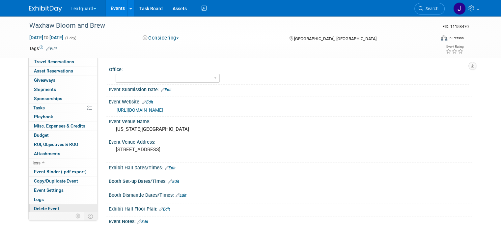
click at [57, 209] on link "Delete Event" at bounding box center [63, 208] width 69 height 9
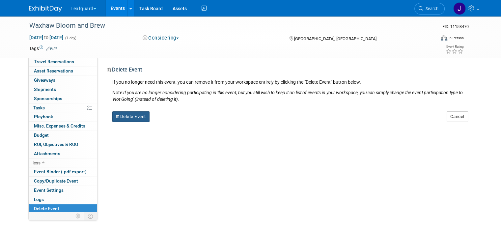
click at [134, 114] on button "Delete Event" at bounding box center [130, 116] width 37 height 11
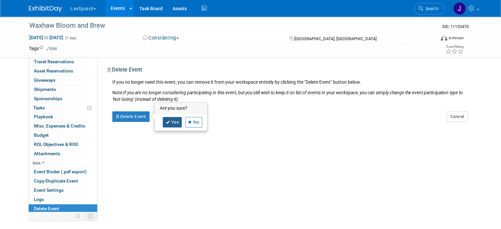
click at [165, 117] on link "Yes" at bounding box center [172, 122] width 19 height 11
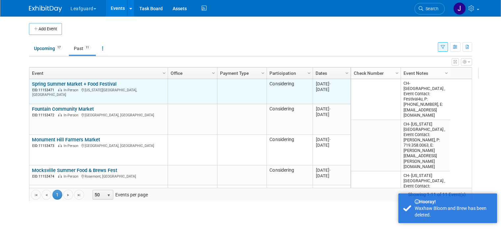
click at [51, 82] on link "Spring Summer Market + Food Festival" at bounding box center [74, 84] width 85 height 6
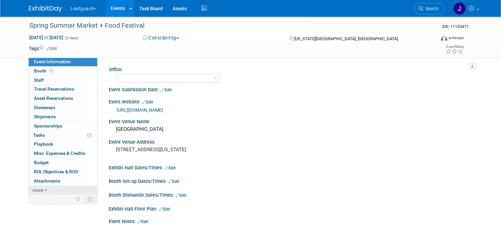
click at [44, 189] on icon at bounding box center [45, 190] width 3 height 5
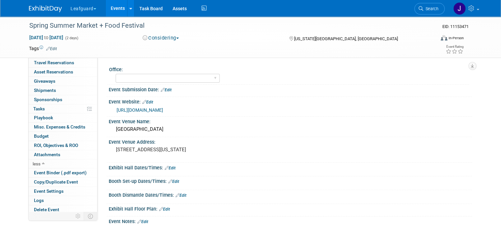
scroll to position [27, 0]
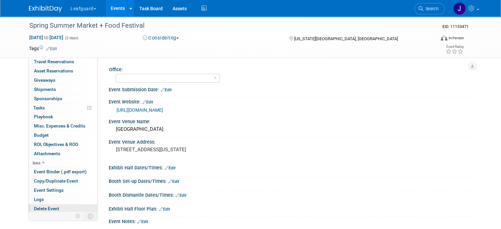
click at [51, 207] on span "Delete Event" at bounding box center [46, 208] width 25 height 5
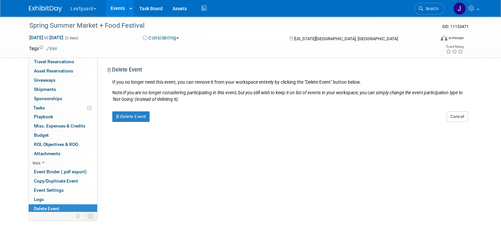
click at [133, 126] on div "Office: [GEOGRAPHIC_DATA] [US_STATE] [GEOGRAPHIC_DATA] [GEOGRAPHIC_DATA] [GEOGR…" at bounding box center [285, 148] width 375 height 182
click at [131, 120] on button "Delete Event" at bounding box center [130, 116] width 37 height 11
click at [170, 122] on link "Yes" at bounding box center [172, 122] width 19 height 11
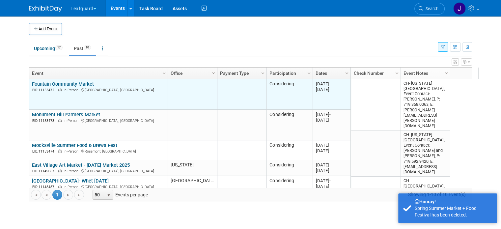
click at [54, 81] on link "Fountain Community Market" at bounding box center [63, 84] width 62 height 6
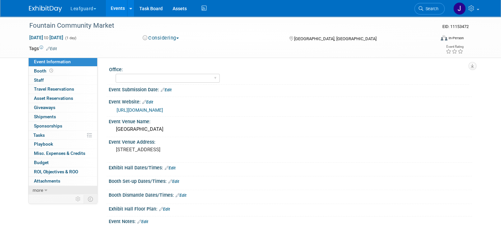
click at [54, 186] on link "more" at bounding box center [63, 190] width 69 height 9
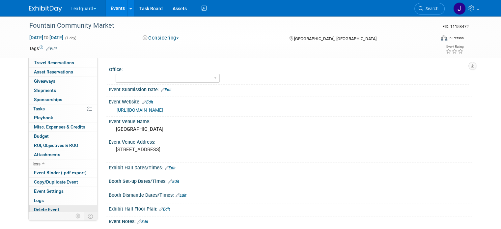
scroll to position [27, 0]
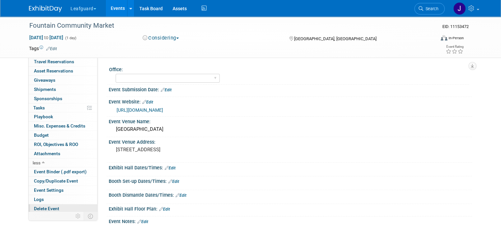
click at [54, 205] on link "Delete Event" at bounding box center [63, 208] width 69 height 9
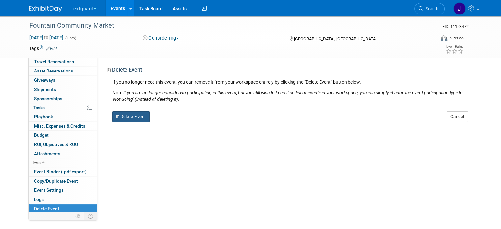
click at [123, 117] on button "Delete Event" at bounding box center [130, 116] width 37 height 11
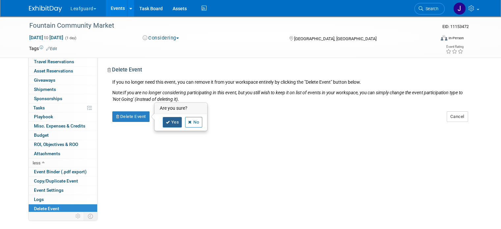
click at [168, 125] on link "Yes" at bounding box center [172, 122] width 19 height 11
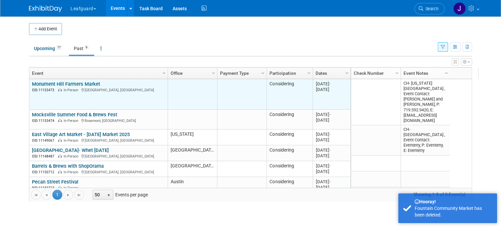
click at [56, 87] on div "Monument Hill Farmers Market EID: 11153473 In-Person [GEOGRAPHIC_DATA], [GEOGRA…" at bounding box center [98, 87] width 133 height 12
click at [58, 84] on link "Monument Hill Farmers Market" at bounding box center [66, 84] width 68 height 6
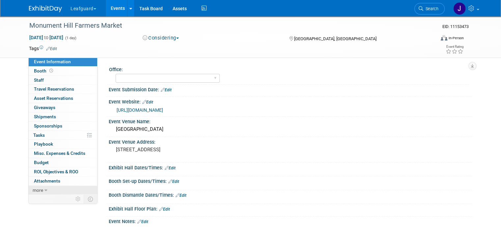
click at [45, 188] on link "more" at bounding box center [63, 190] width 69 height 9
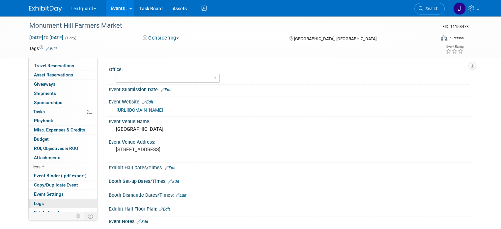
scroll to position [27, 0]
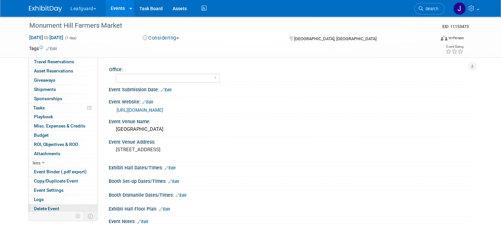
click at [48, 206] on span "Delete Event" at bounding box center [46, 208] width 25 height 5
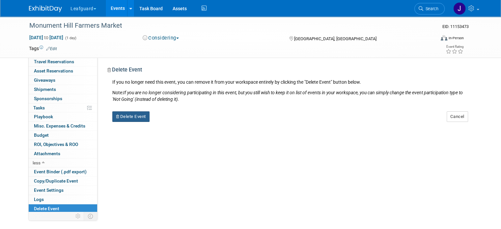
drag, startPoint x: 137, startPoint y: 116, endPoint x: 140, endPoint y: 122, distance: 6.5
click at [137, 116] on button "Delete Event" at bounding box center [130, 116] width 37 height 11
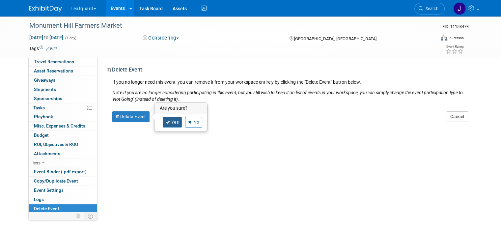
click at [166, 122] on icon at bounding box center [168, 123] width 4 height 4
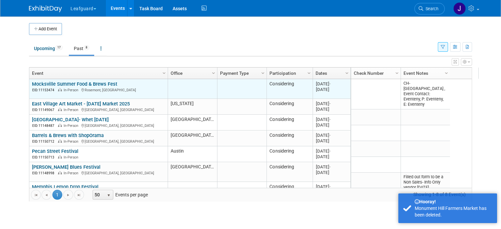
click at [57, 82] on link "Mocksville Summer Food & Brews Fest" at bounding box center [74, 84] width 85 height 6
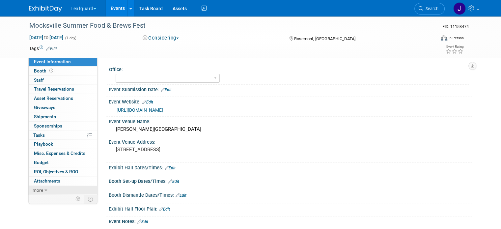
click at [40, 191] on link "more" at bounding box center [63, 190] width 69 height 9
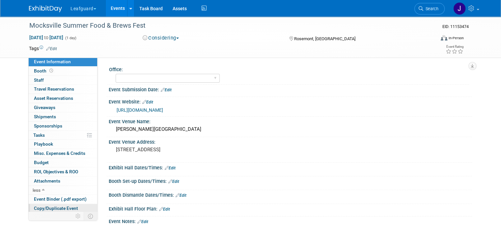
scroll to position [27, 0]
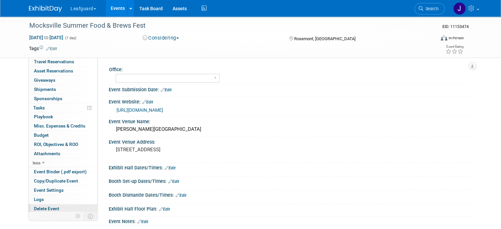
click at [48, 207] on span "Delete Event" at bounding box center [46, 208] width 25 height 5
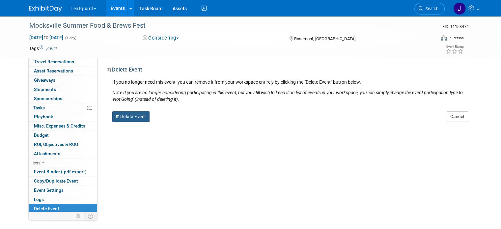
drag, startPoint x: 126, startPoint y: 117, endPoint x: 136, endPoint y: 120, distance: 10.6
click at [126, 117] on button "Delete Event" at bounding box center [130, 116] width 37 height 11
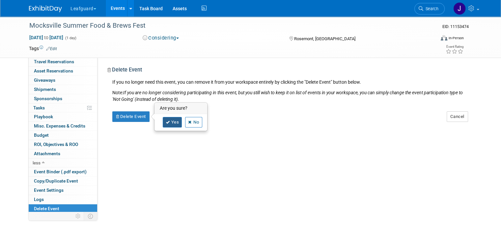
click at [167, 122] on link "Yes" at bounding box center [172, 122] width 19 height 11
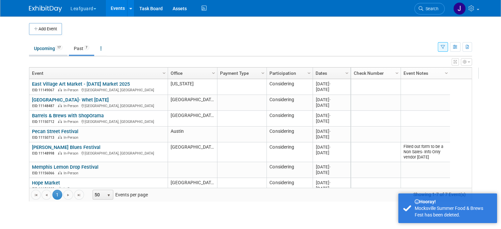
click at [55, 46] on span "17" at bounding box center [58, 47] width 7 height 5
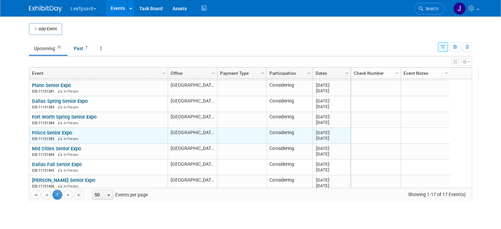
scroll to position [169, 0]
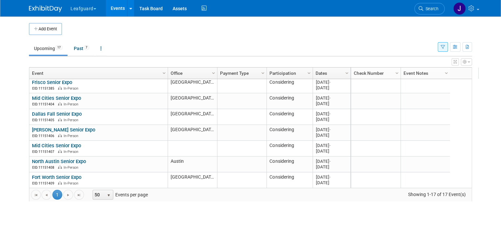
click at [306, 69] on link "Column Settings" at bounding box center [309, 73] width 7 height 10
